Goal: Task Accomplishment & Management: Use online tool/utility

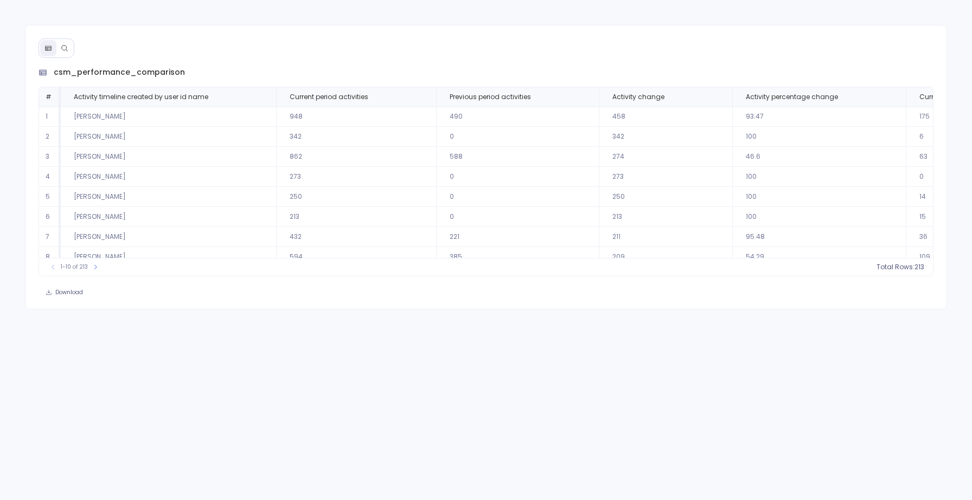
click at [65, 49] on icon at bounding box center [65, 48] width 8 height 8
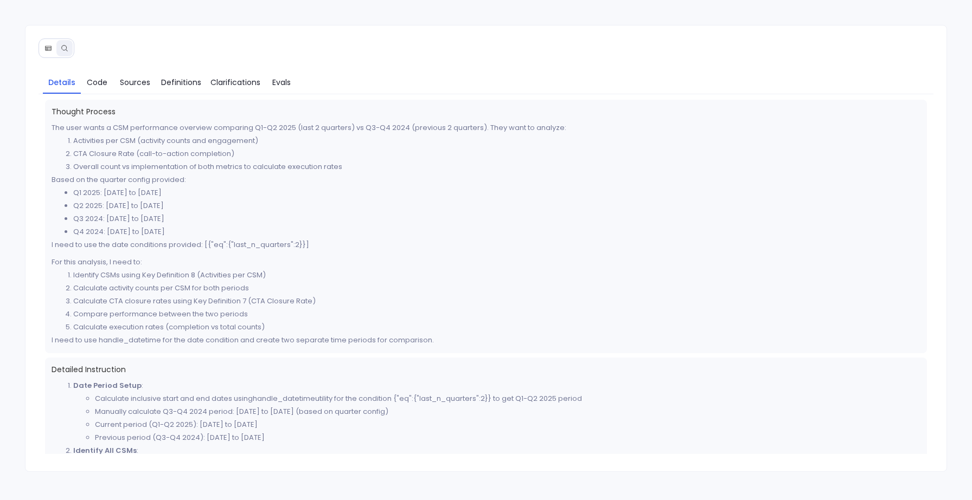
click at [48, 52] on button at bounding box center [48, 48] width 16 height 16
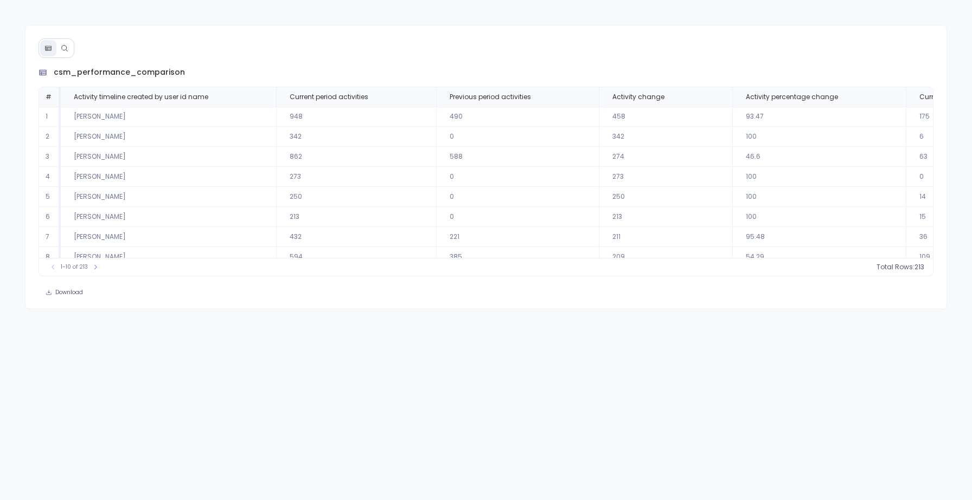
click at [61, 51] on icon at bounding box center [65, 48] width 8 height 8
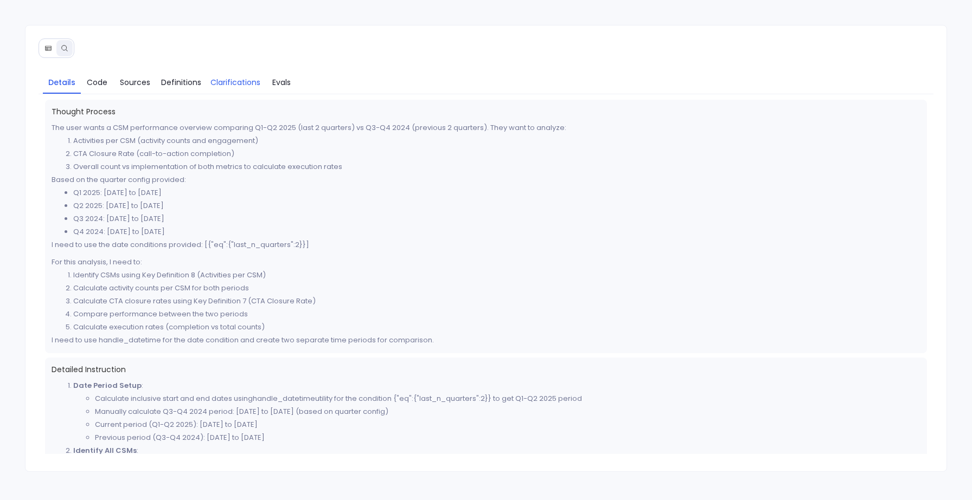
click at [248, 74] on link "Clarifications" at bounding box center [236, 82] width 60 height 23
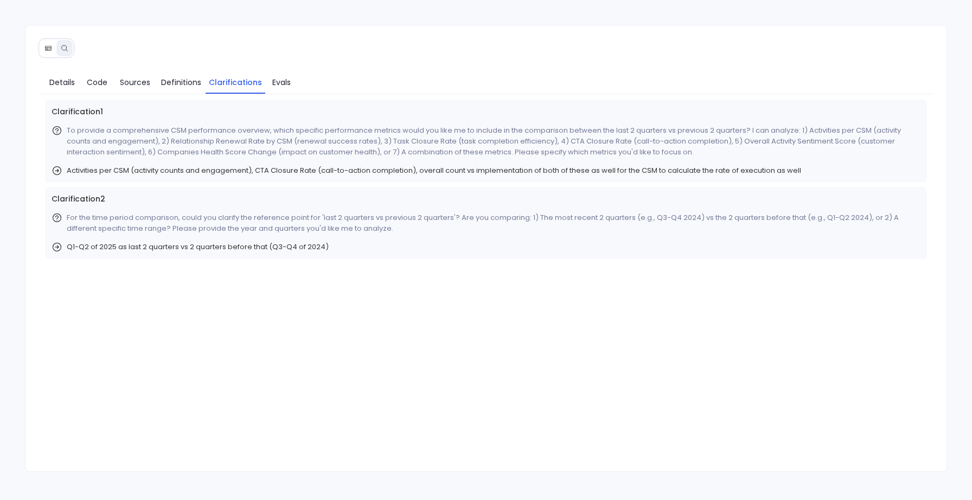
click at [280, 94] on div "Details Code Sources Definitions Clarifications Evals" at bounding box center [485, 81] width 895 height 28
click at [287, 82] on span "Evals" at bounding box center [281, 82] width 18 height 12
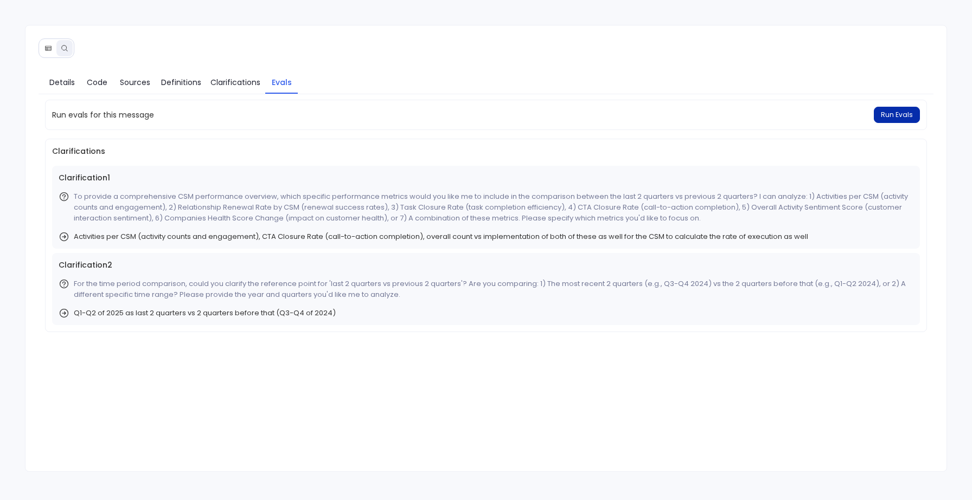
click at [894, 115] on span "Run Evals" at bounding box center [897, 115] width 32 height 9
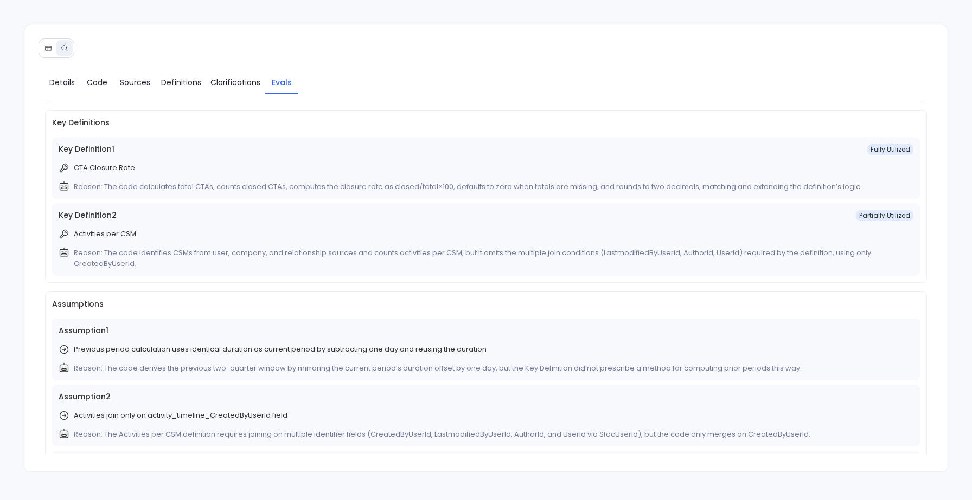
scroll to position [29, 0]
click at [197, 78] on span "Definitions" at bounding box center [181, 82] width 40 height 12
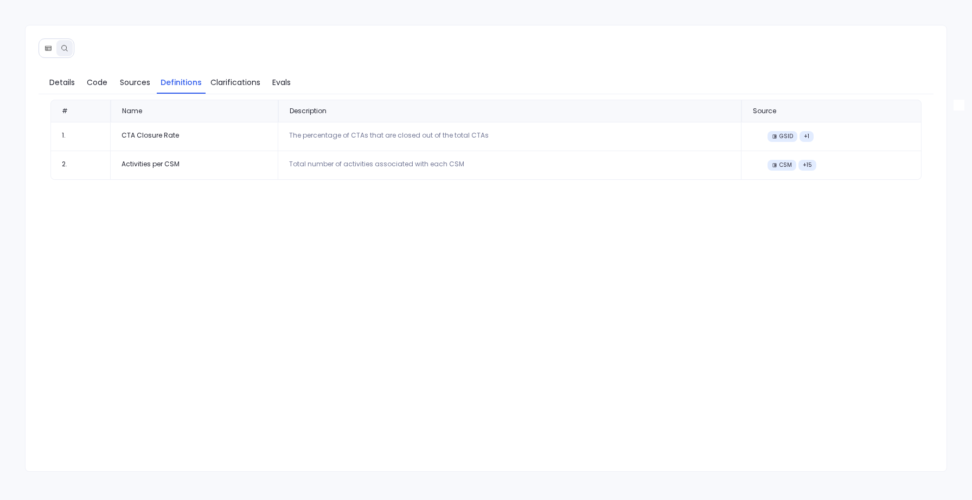
scroll to position [0, 0]
click at [268, 78] on link "Evals" at bounding box center [281, 82] width 33 height 23
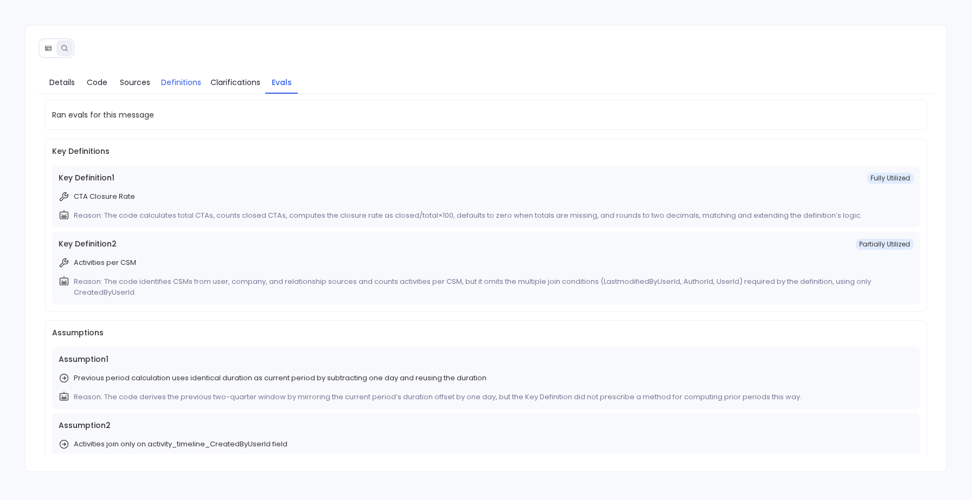
click at [187, 72] on link "Definitions" at bounding box center [181, 82] width 49 height 23
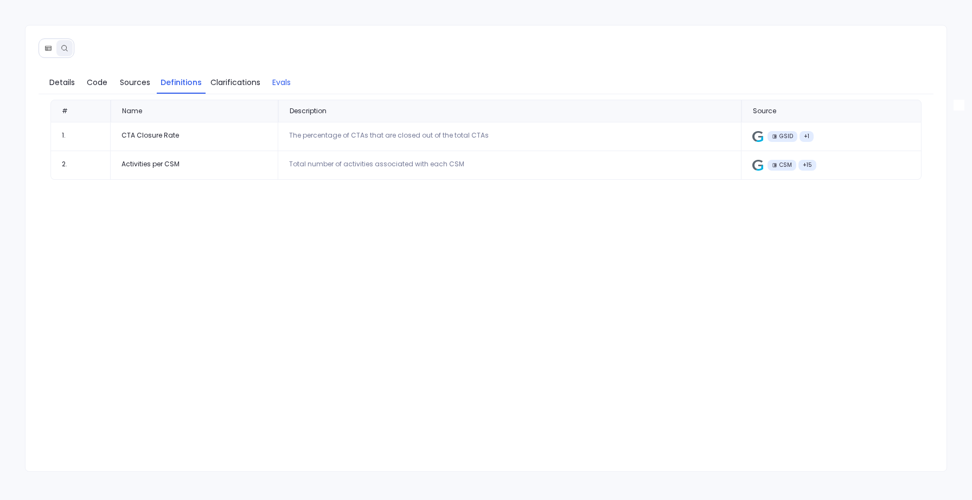
click at [274, 79] on span "Evals" at bounding box center [281, 82] width 18 height 12
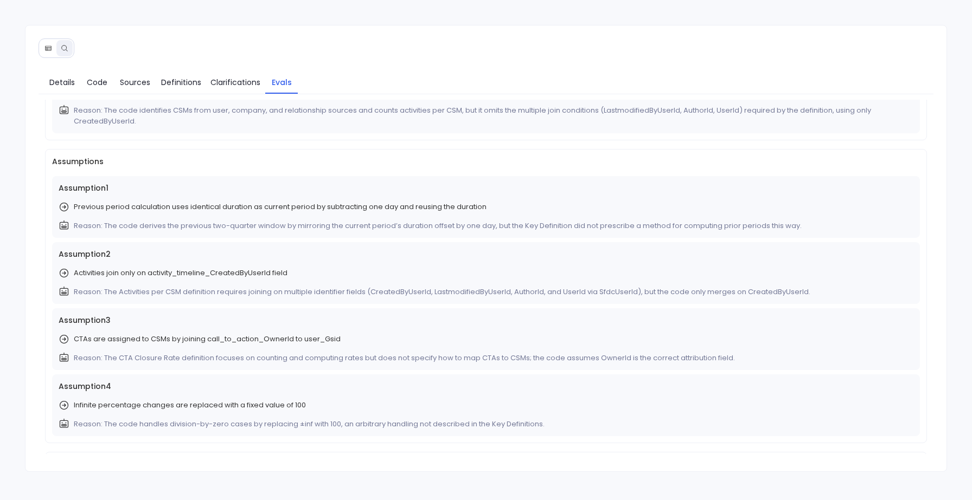
scroll to position [149, 0]
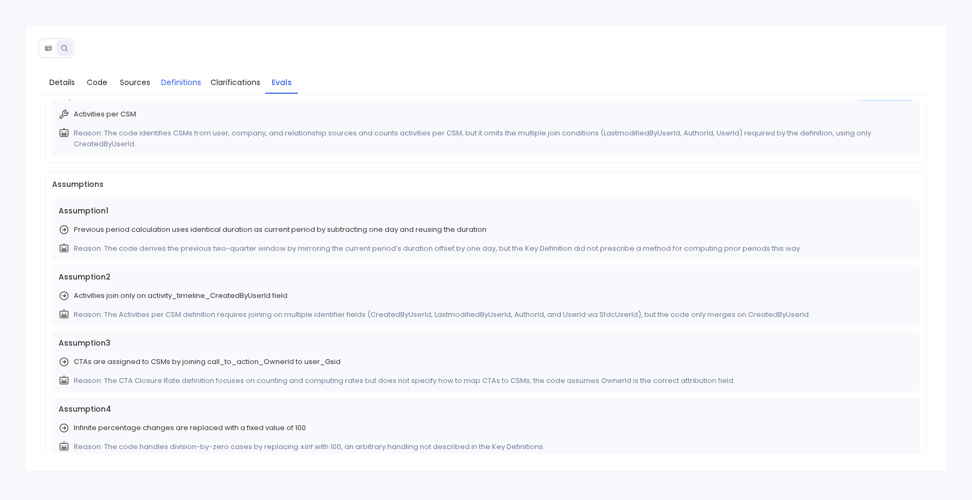
click at [183, 85] on span "Definitions" at bounding box center [181, 82] width 40 height 12
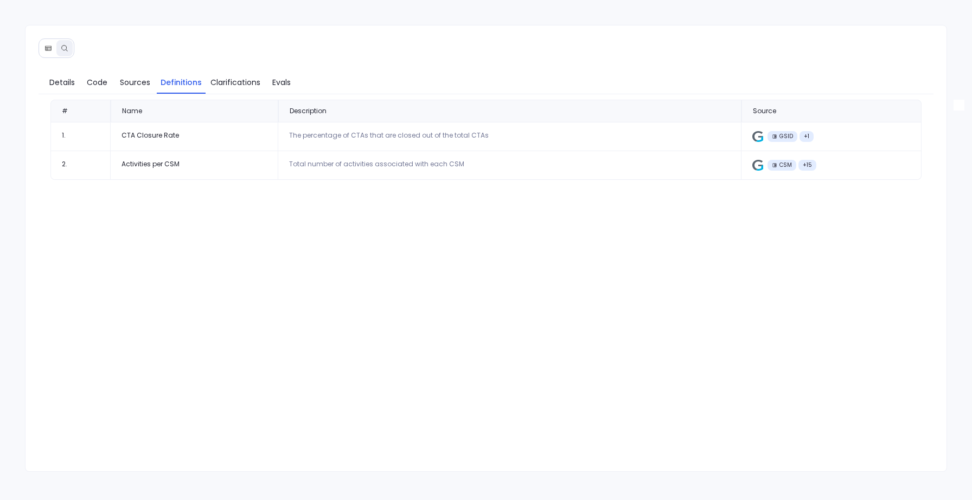
scroll to position [0, 0]
click at [102, 79] on span "Code" at bounding box center [97, 82] width 21 height 12
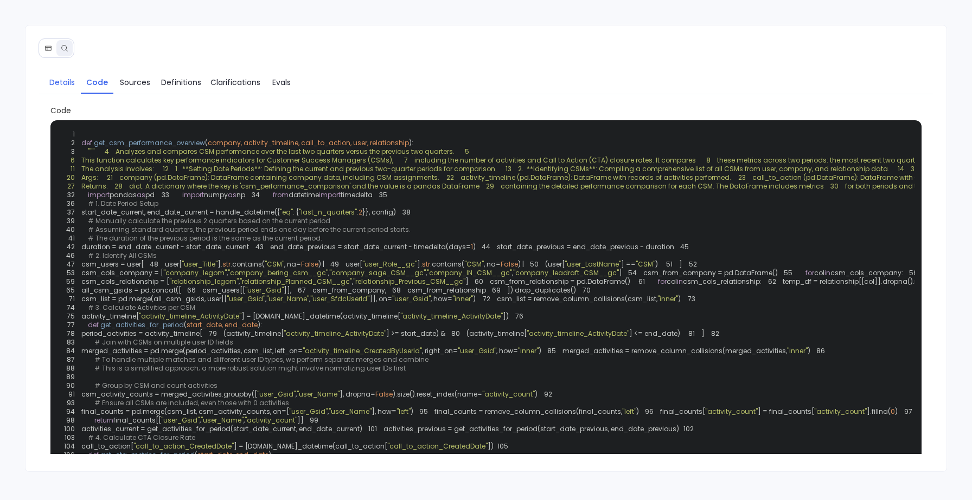
click at [56, 82] on span "Details" at bounding box center [61, 82] width 25 height 12
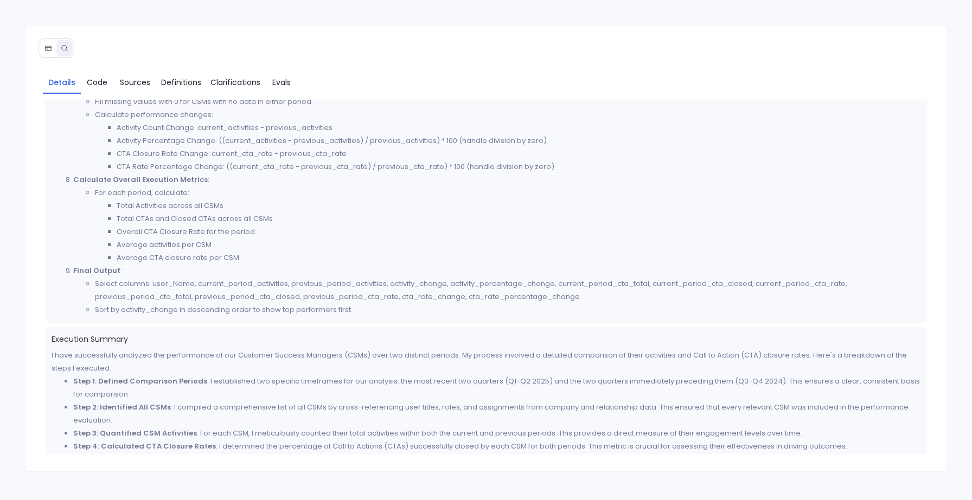
scroll to position [875, 0]
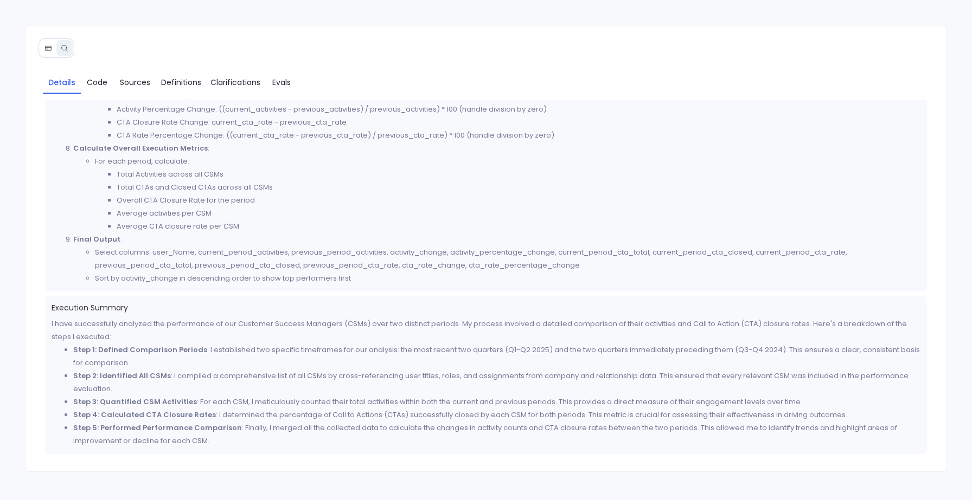
click at [45, 52] on button at bounding box center [48, 48] width 16 height 16
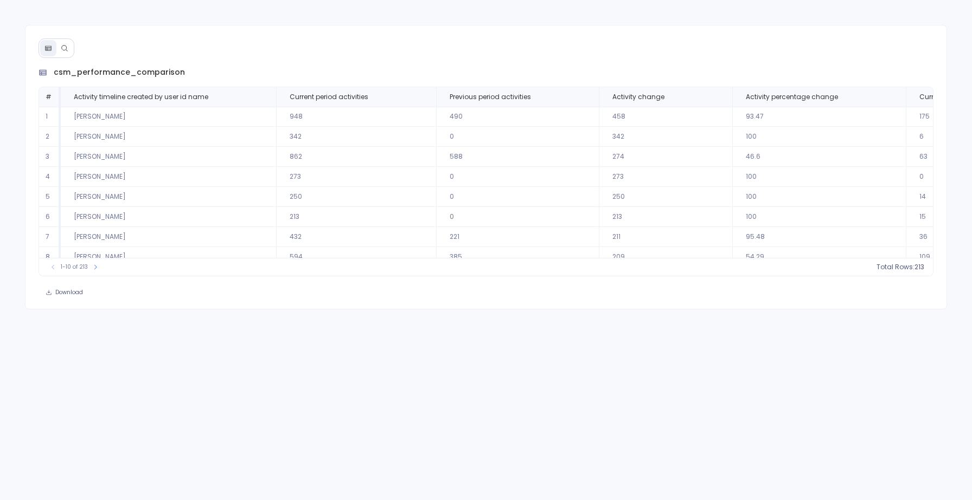
click at [60, 46] on button at bounding box center [64, 48] width 16 height 16
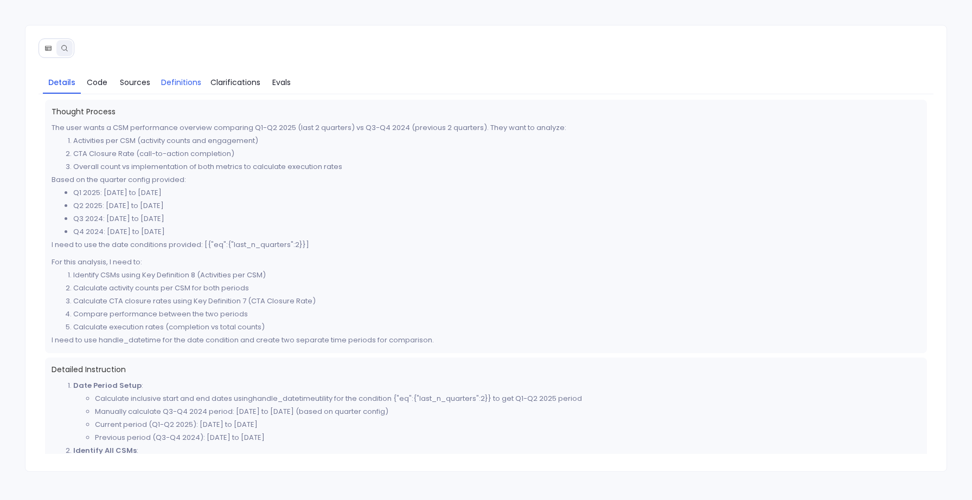
click at [171, 82] on span "Definitions" at bounding box center [181, 82] width 40 height 12
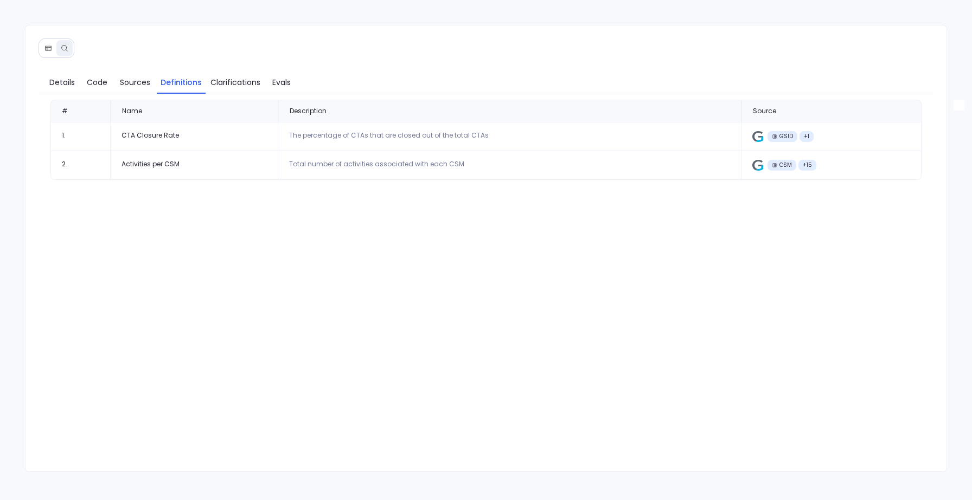
click at [48, 40] on button at bounding box center [48, 48] width 16 height 16
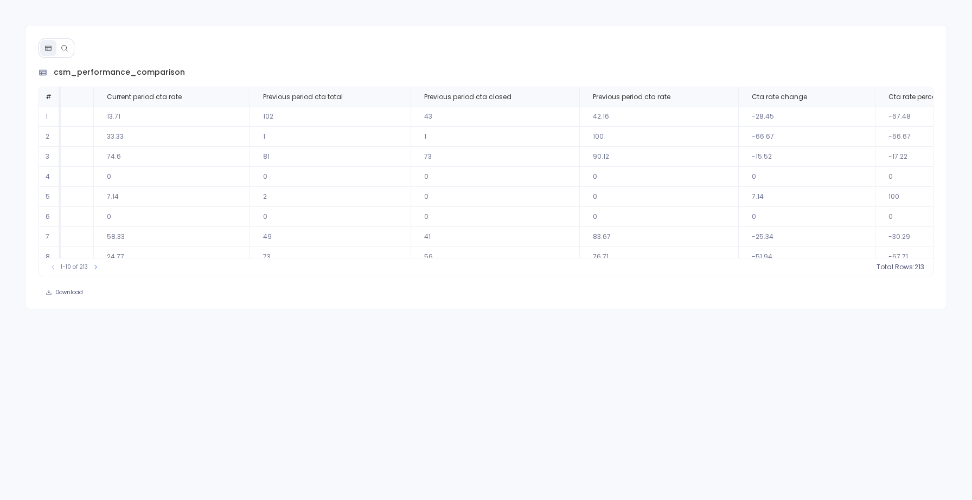
scroll to position [0, 1243]
